Goal: Task Accomplishment & Management: Complete application form

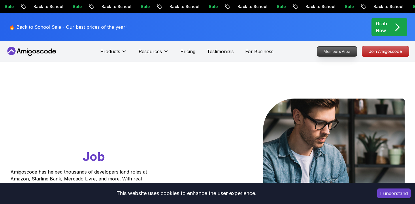
click at [338, 52] on p "Members Area" at bounding box center [337, 52] width 40 height 10
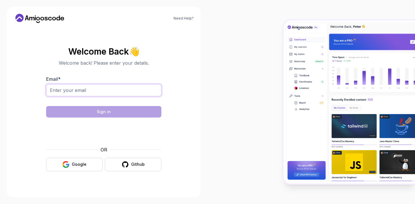
click at [114, 88] on input "Email *" at bounding box center [103, 90] width 115 height 12
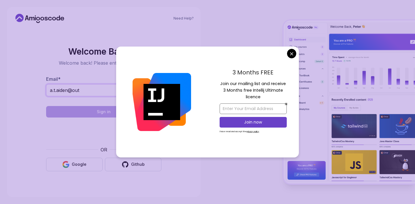
type input "a.t.aiden@out"
click at [246, 110] on input "email" at bounding box center [252, 109] width 67 height 11
type input "a.t.aiden@outlook.com"
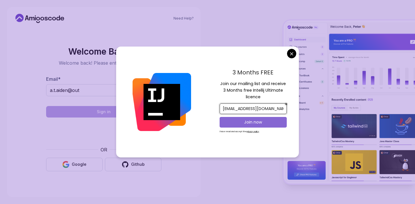
click at [245, 124] on p "Join now" at bounding box center [253, 123] width 54 height 6
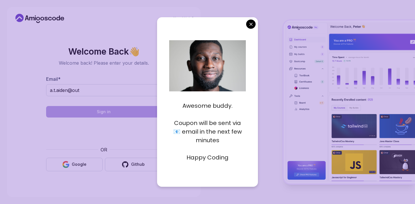
click at [250, 24] on body "Need Help? Welcome Back 👋 Welcome back! Please enter your details. Email * a.t.…" at bounding box center [207, 102] width 415 height 204
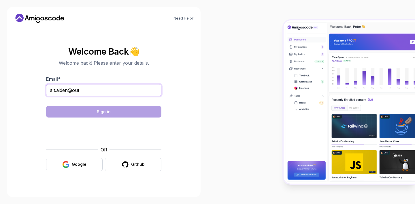
click at [129, 90] on input "a.t.aiden@out" at bounding box center [103, 90] width 115 height 12
paste input "look.com"
type input "a.t.aiden@outlook.com"
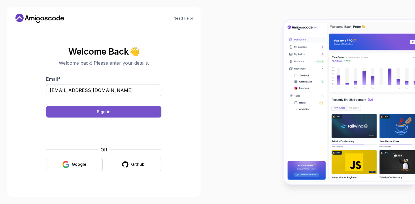
click at [123, 114] on button "Sign in" at bounding box center [103, 112] width 115 height 12
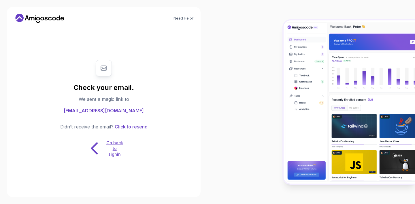
click at [118, 147] on p "Go back to signin" at bounding box center [114, 148] width 17 height 17
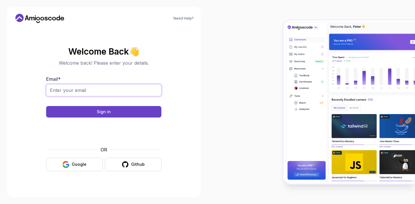
click at [106, 93] on input "Email *" at bounding box center [103, 90] width 115 height 12
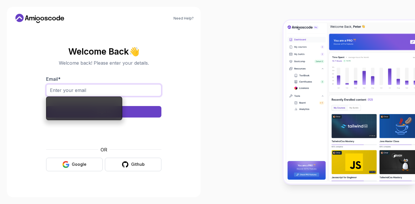
paste input "a.t.aiden@outlook.com"
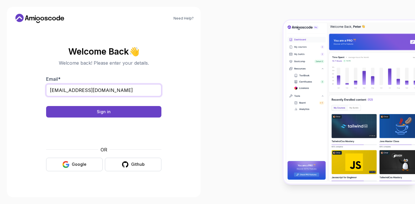
type input "a.t.aiden@outlook.com"
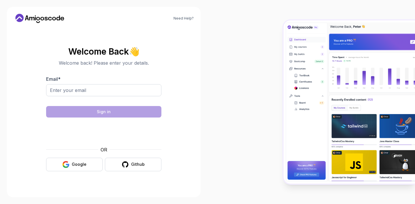
click at [27, 20] on icon at bounding box center [40, 18] width 52 height 9
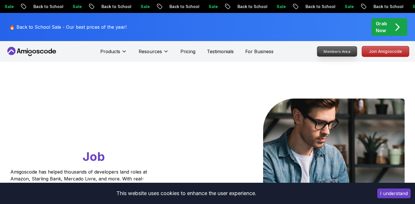
click at [343, 52] on p "Members Area" at bounding box center [337, 52] width 40 height 10
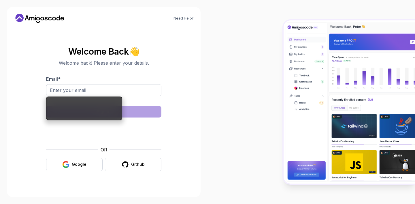
click at [146, 91] on input "Email *" at bounding box center [103, 90] width 115 height 12
click at [0, 204] on nordpass-autofill-portal at bounding box center [0, 204] width 0 height 0
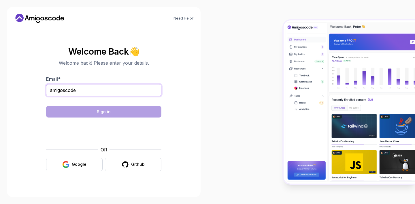
click at [85, 91] on input "amigoscode" at bounding box center [103, 90] width 115 height 12
paste input ".t.aiden@outlook.com"
type input "a.t.aiden@outlook.com"
click at [16, 143] on section "Welcome Back 👋 Welcome back! Please enter your details. Email * a.t.aiden@outlo…" at bounding box center [104, 109] width 180 height 136
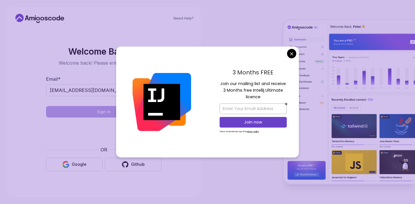
click at [293, 54] on body "Need Help? Welcome Back 👋 Welcome back! Please enter your details. Email * a.t.…" at bounding box center [207, 102] width 415 height 204
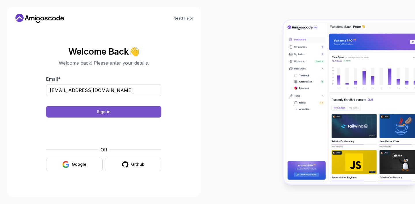
click at [149, 113] on button "Sign in" at bounding box center [103, 112] width 115 height 12
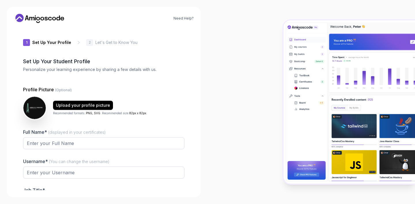
type input "zippybear08270"
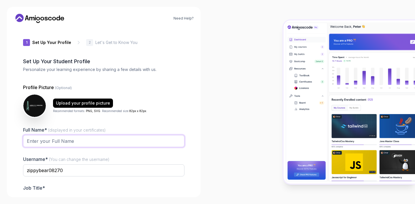
click at [88, 143] on input "Full Name* (displayed in your certificates)" at bounding box center [103, 141] width 161 height 12
click at [0, 204] on nordpass-autofill-portal at bounding box center [0, 204] width 0 height 0
type input "Tamajong Asamba Aiden"
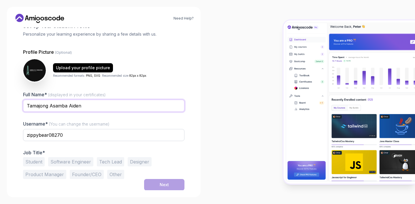
scroll to position [36, 0]
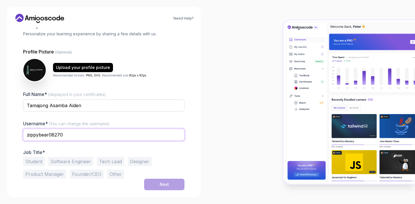
drag, startPoint x: 78, startPoint y: 134, endPoint x: 9, endPoint y: 130, distance: 69.8
click at [9, 130] on div "Need Help? 1 Set Up Your Profile 1 Set Up Your Profile 2 Let's Get to Know You …" at bounding box center [104, 102] width 194 height 191
paste input "a.t.aiden@outlook.com"
type input "a.t.aiden@outlook.com"
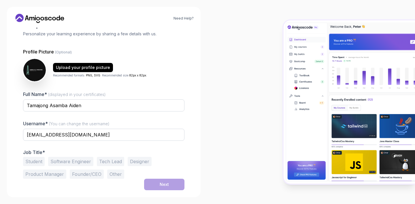
click at [220, 118] on div at bounding box center [310, 102] width 207 height 204
click at [58, 158] on button "Software Engineer" at bounding box center [70, 161] width 45 height 9
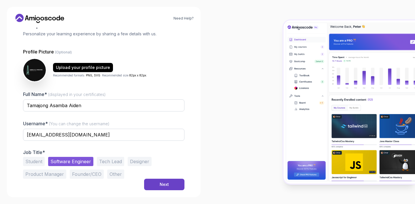
click at [102, 159] on button "Tech Lead" at bounding box center [110, 161] width 27 height 9
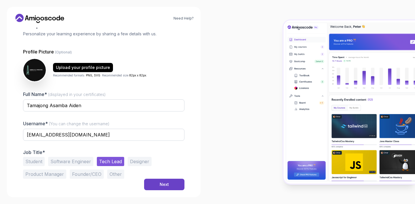
click at [80, 162] on button "Software Engineer" at bounding box center [70, 161] width 45 height 9
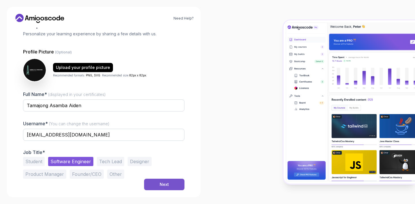
click at [176, 186] on button "Next" at bounding box center [164, 185] width 40 height 12
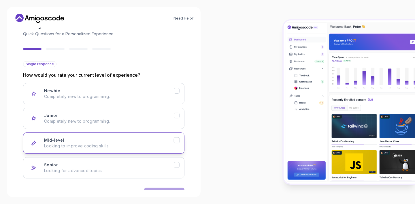
click at [174, 149] on button "Mid-level Looking to improve coding skills." at bounding box center [103, 143] width 161 height 21
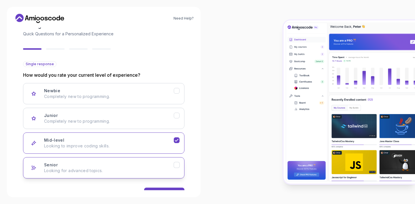
click at [177, 163] on icon "Senior" at bounding box center [176, 165] width 5 height 5
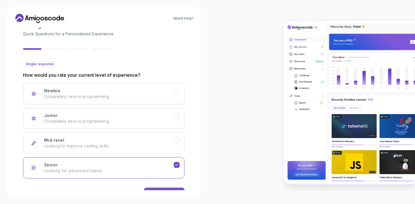
click at [181, 189] on button "Next" at bounding box center [164, 194] width 40 height 12
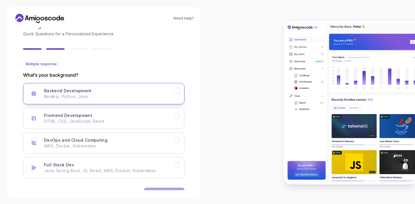
click at [180, 92] on button "Backend Development Node.js, Python, Java" at bounding box center [103, 93] width 161 height 21
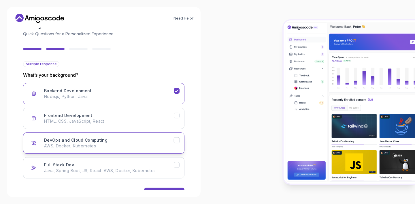
click at [177, 142] on icon "DevOps and Cloud Computing" at bounding box center [176, 140] width 5 height 5
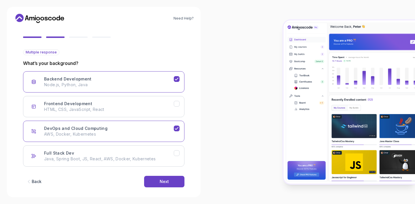
scroll to position [54, 0]
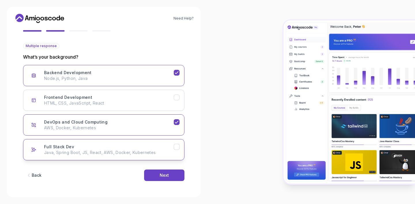
click at [179, 148] on icon "Full Stack Dev" at bounding box center [176, 147] width 5 height 5
click at [167, 174] on div "Next" at bounding box center [164, 176] width 9 height 6
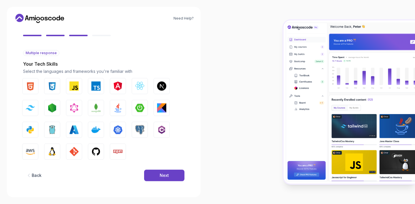
scroll to position [47, 0]
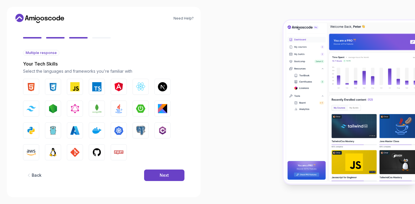
click at [35, 174] on div "Back" at bounding box center [37, 176] width 10 height 6
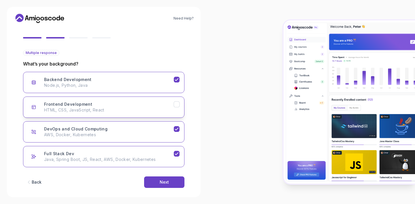
click at [175, 105] on icon "Frontend Development" at bounding box center [176, 104] width 5 height 5
click at [158, 180] on button "Next" at bounding box center [164, 183] width 40 height 12
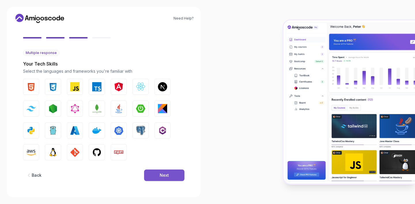
click at [161, 175] on div "Next" at bounding box center [164, 176] width 9 height 6
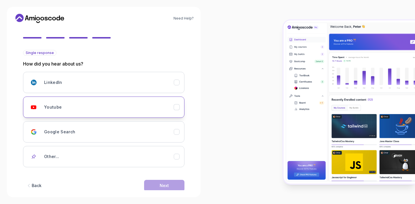
click at [173, 105] on div "Youtube" at bounding box center [109, 108] width 130 height 12
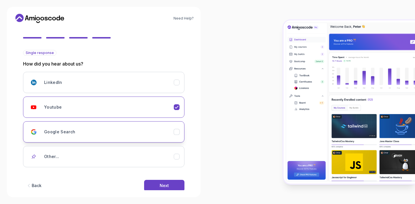
click at [175, 132] on icon "Google Search" at bounding box center [176, 132] width 5 height 5
click at [178, 110] on icon "Youtube" at bounding box center [176, 107] width 5 height 5
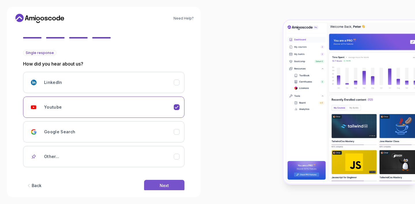
click at [170, 183] on button "Next" at bounding box center [164, 186] width 40 height 12
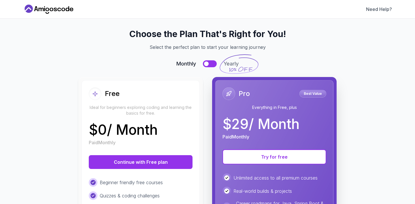
scroll to position [0, 0]
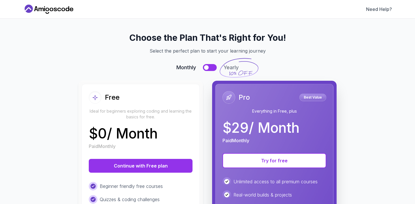
click at [213, 69] on button at bounding box center [210, 67] width 14 height 7
click at [206, 67] on button at bounding box center [210, 67] width 14 height 7
click at [214, 68] on button at bounding box center [210, 67] width 14 height 7
click at [210, 66] on button at bounding box center [210, 67] width 14 height 7
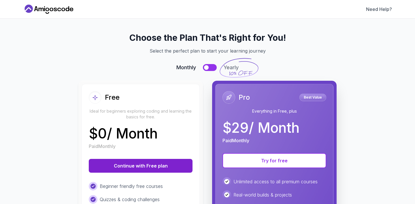
click at [158, 166] on button "Continue with Free plan" at bounding box center [141, 166] width 104 height 14
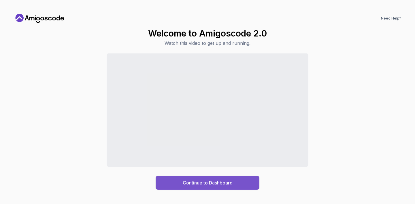
click at [189, 182] on div "Continue to Dashboard" at bounding box center [208, 183] width 50 height 7
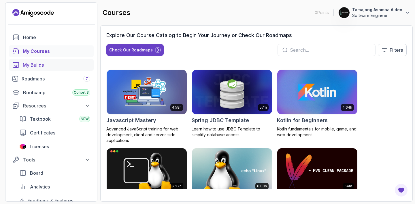
click at [56, 68] on div "My Builds" at bounding box center [56, 65] width 67 height 7
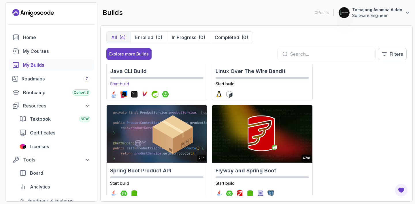
scroll to position [70, 0]
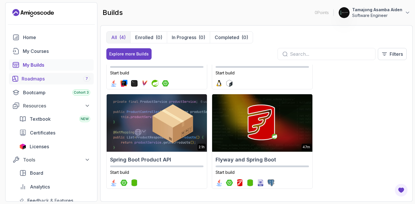
click at [56, 82] on div "Roadmaps 7" at bounding box center [56, 78] width 69 height 7
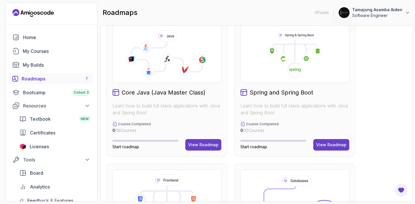
scroll to position [156, 0]
